Goal: Communication & Community: Connect with others

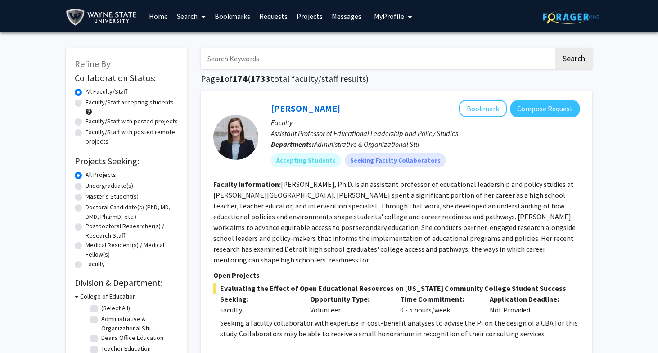
click at [282, 22] on link "Requests" at bounding box center [273, 16] width 37 height 32
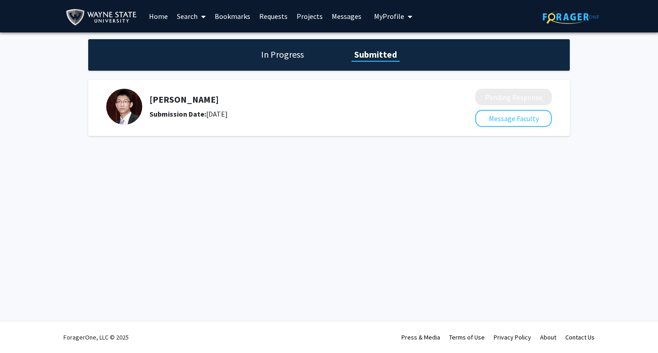
click at [141, 99] on div "[PERSON_NAME] Submission Date: [DATE]" at bounding box center [284, 107] width 356 height 36
click at [520, 121] on button "Message Faculty" at bounding box center [513, 118] width 77 height 17
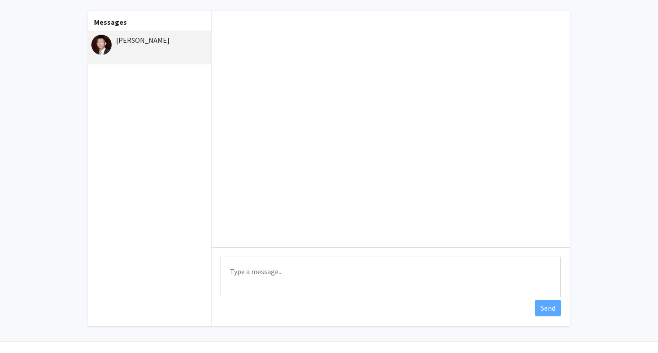
scroll to position [40, 0]
click at [330, 261] on textarea "Type a message" at bounding box center [391, 274] width 340 height 41
type textarea "p"
